Goal: Transaction & Acquisition: Purchase product/service

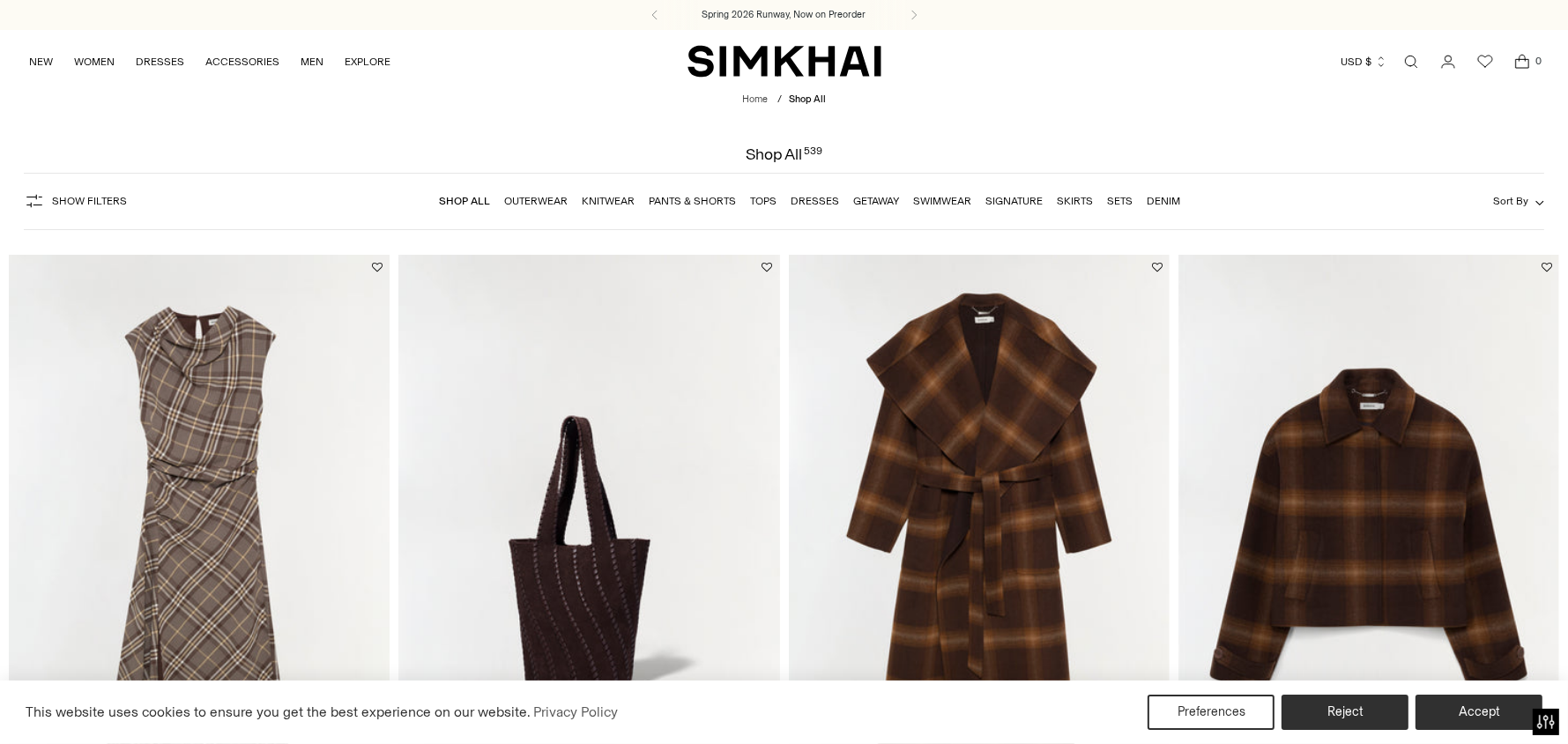
click at [809, 200] on link "Dresses" at bounding box center [815, 201] width 49 height 13
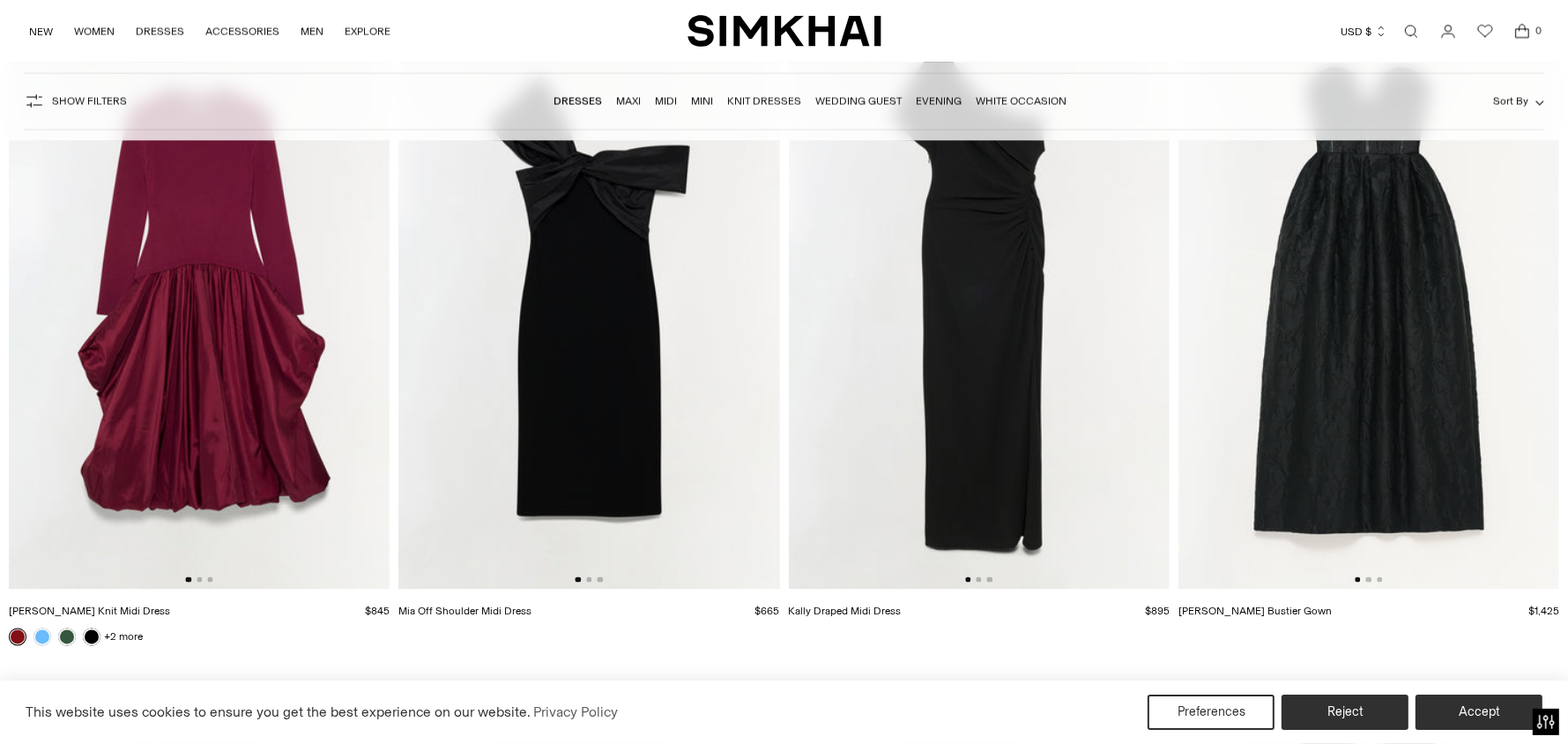
scroll to position [3573, 0]
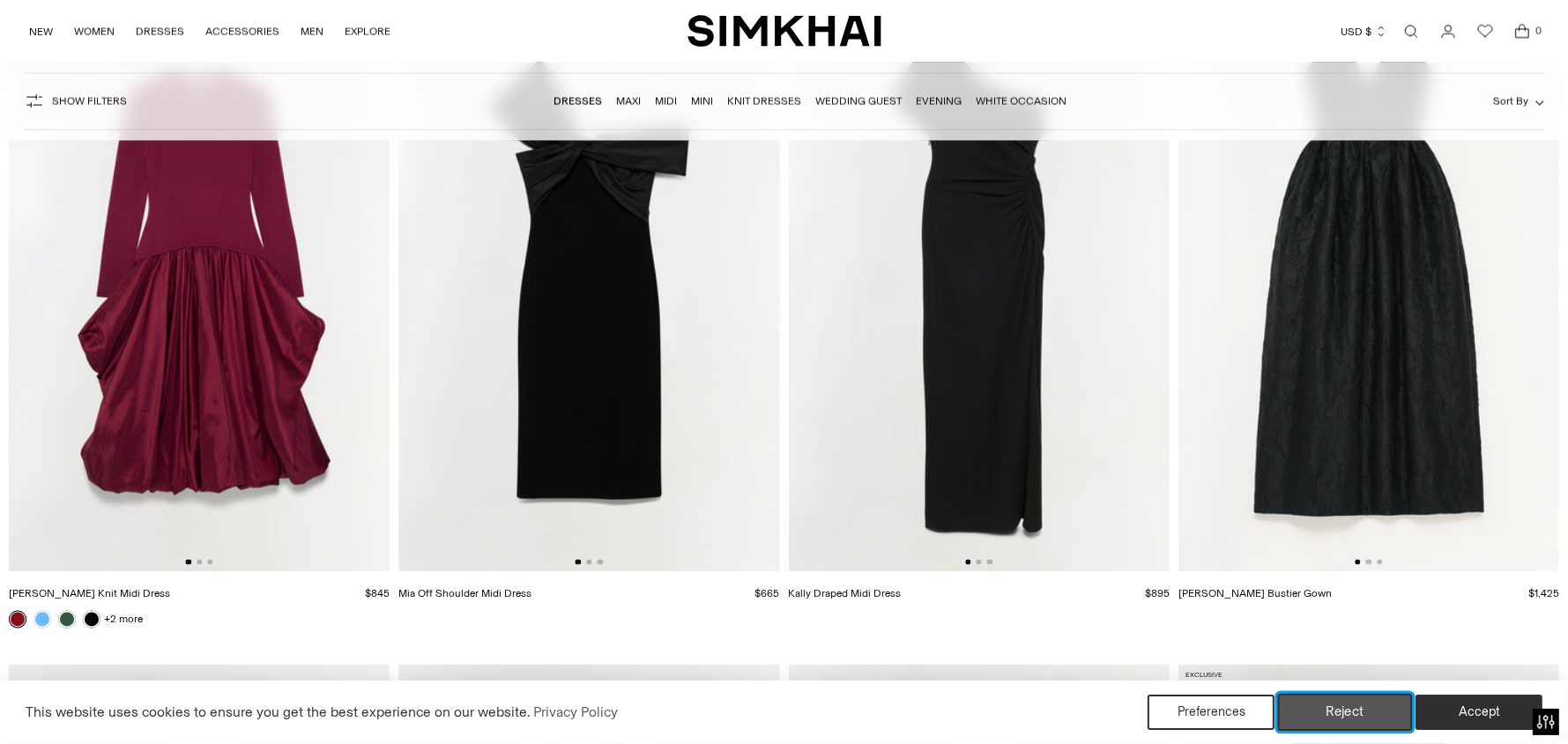
click at [1358, 717] on button "Reject" at bounding box center [1345, 712] width 135 height 37
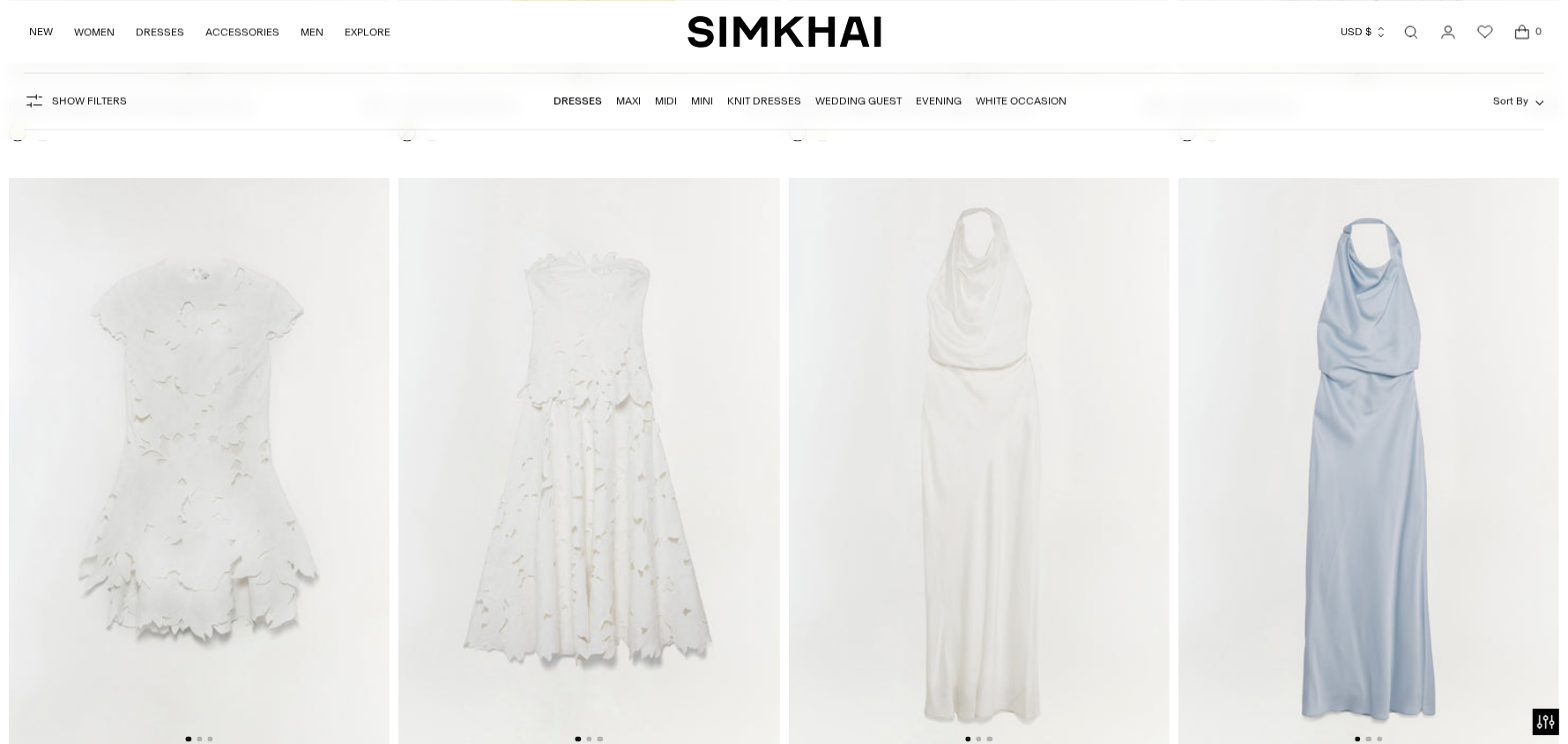
scroll to position [12013, 0]
click at [621, 616] on img at bounding box center [588, 458] width 380 height 571
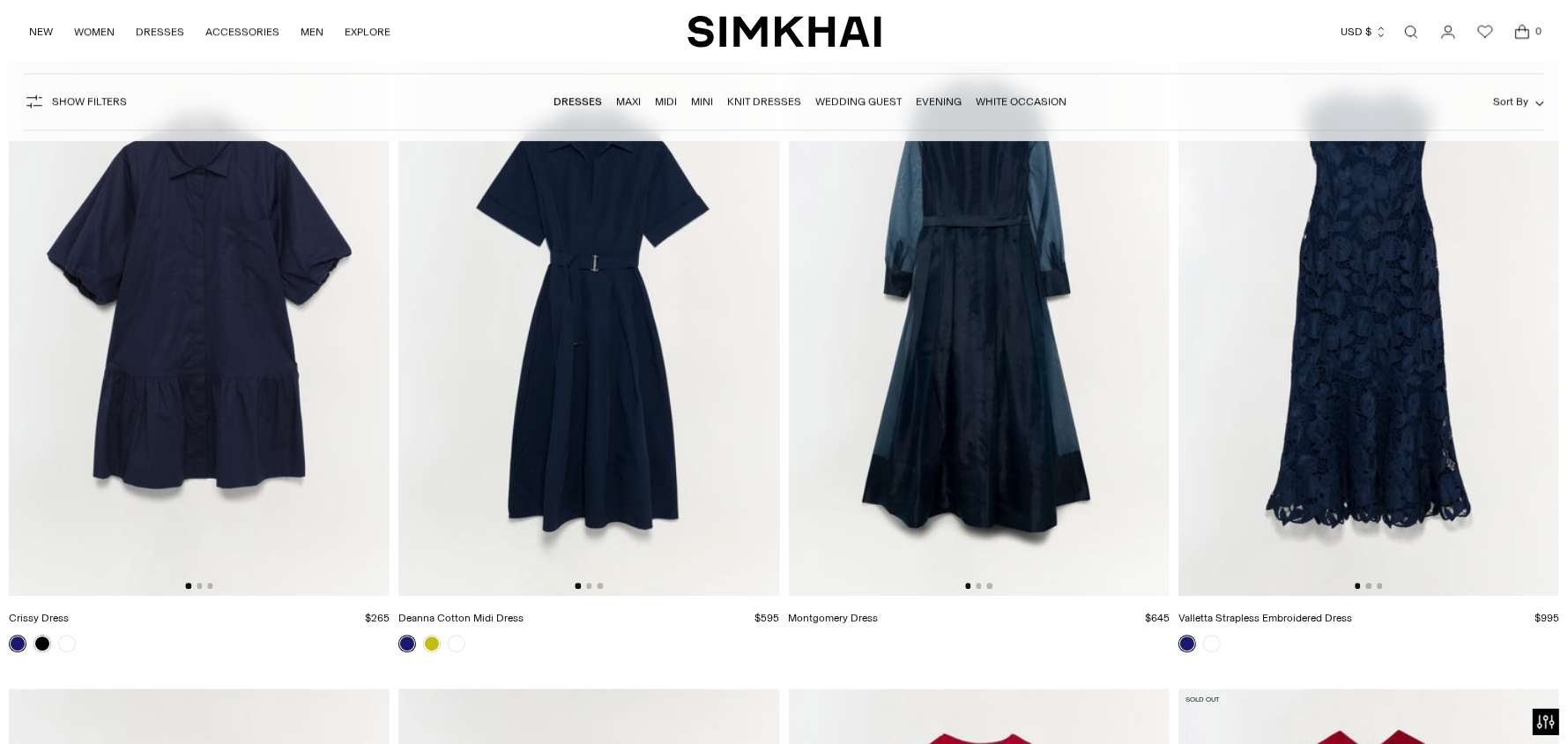
scroll to position [13520, 0]
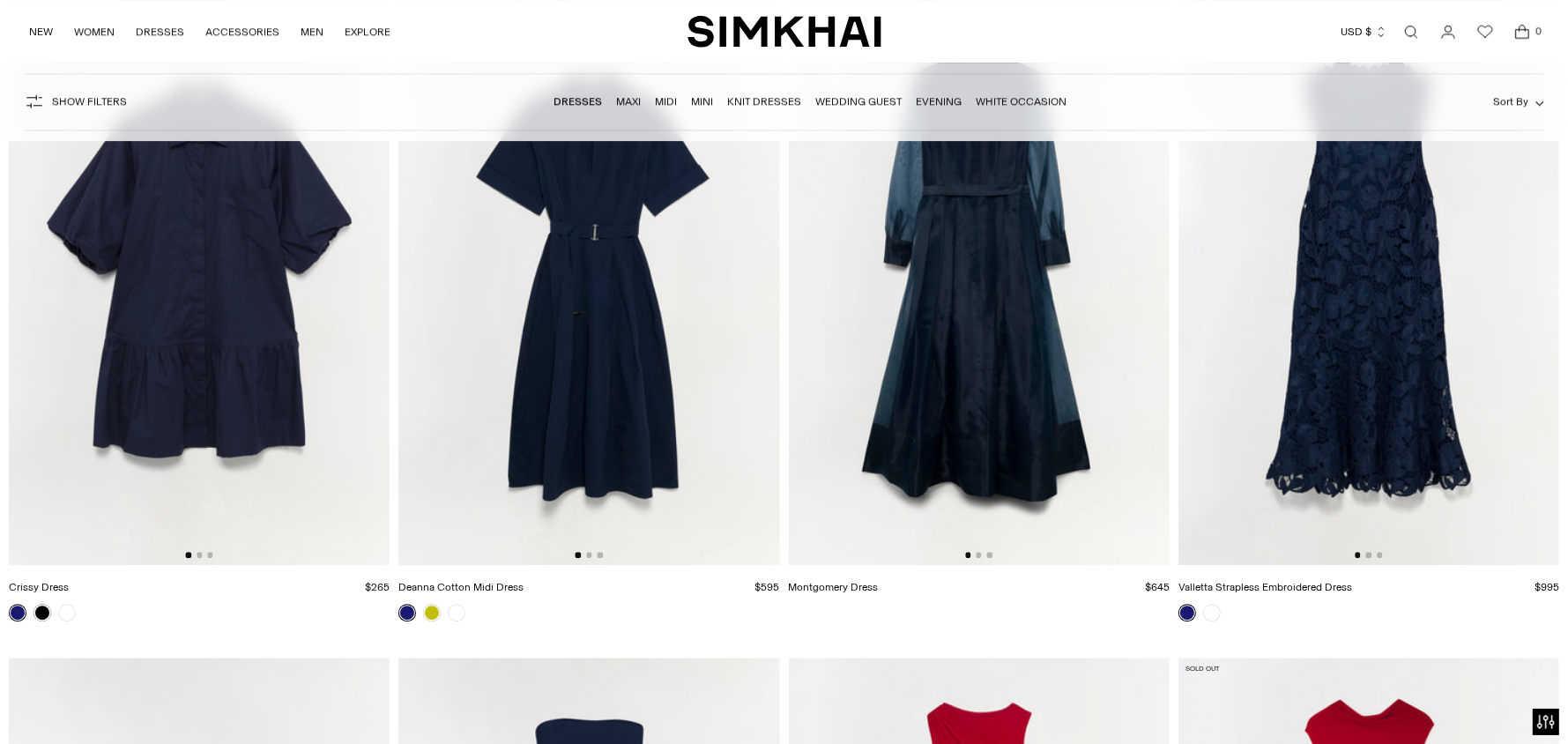
click at [1043, 98] on link "White Occasion" at bounding box center [1020, 101] width 91 height 13
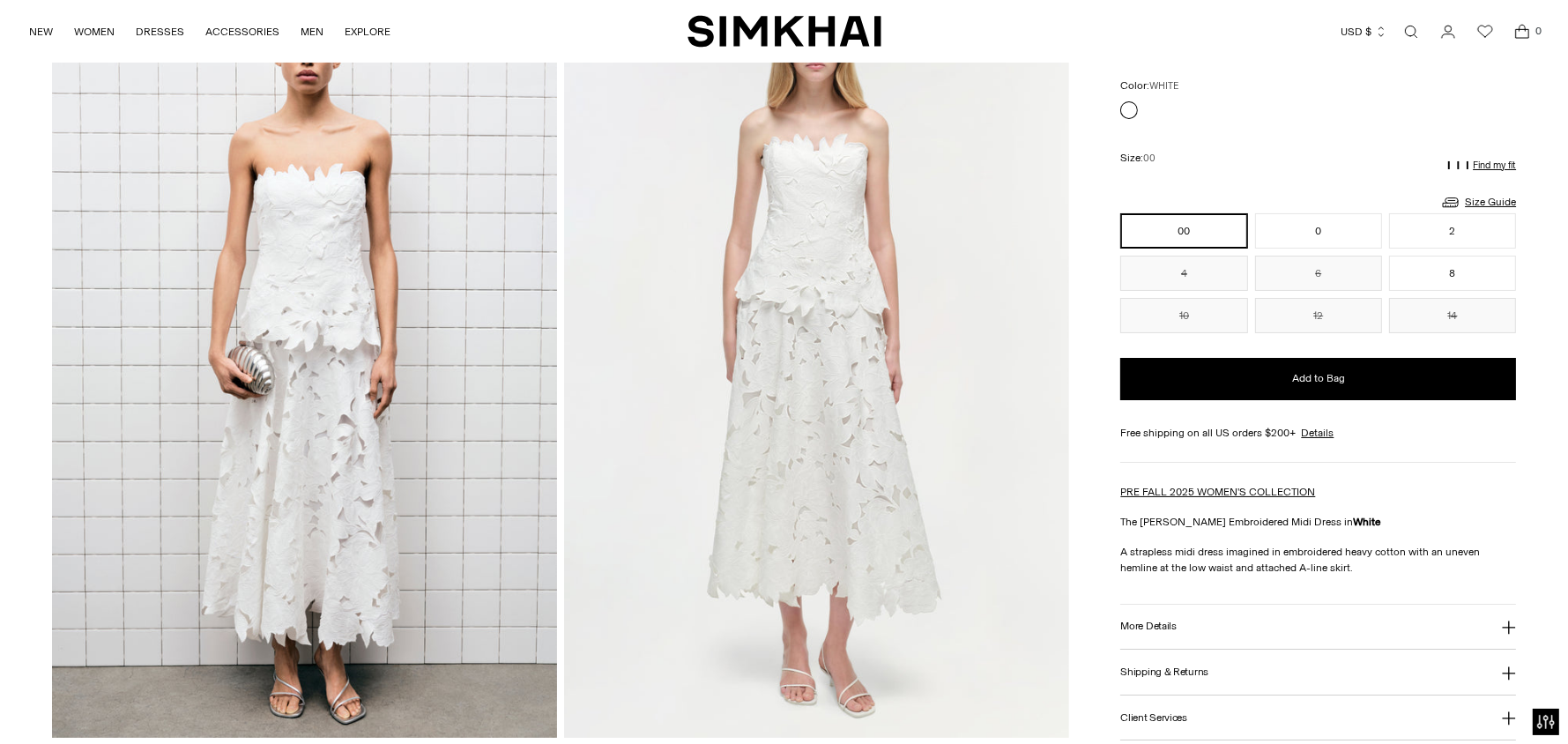
scroll to position [151, 0]
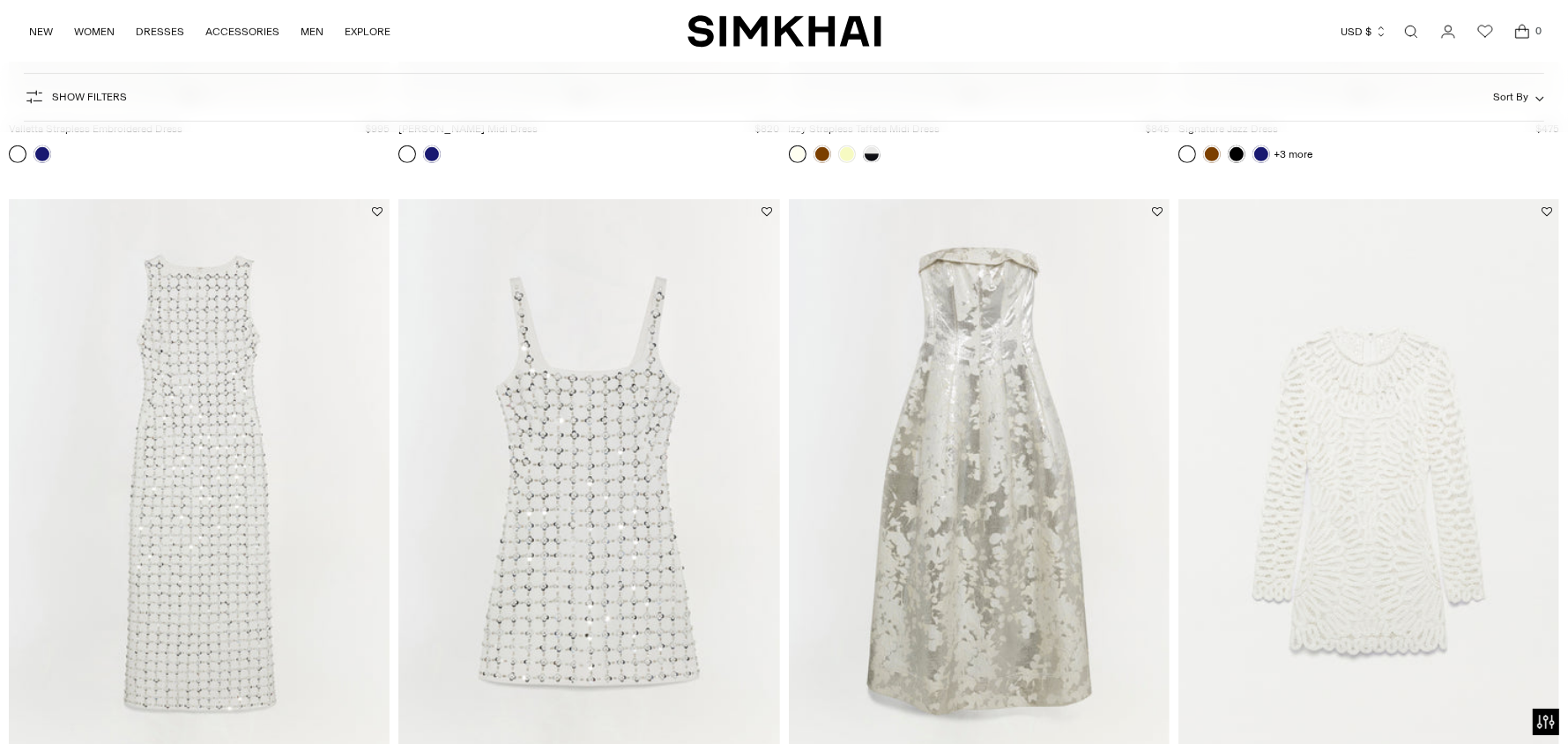
scroll to position [1378, 0]
click at [1007, 583] on img at bounding box center [979, 482] width 380 height 571
